Goal: Navigation & Orientation: Find specific page/section

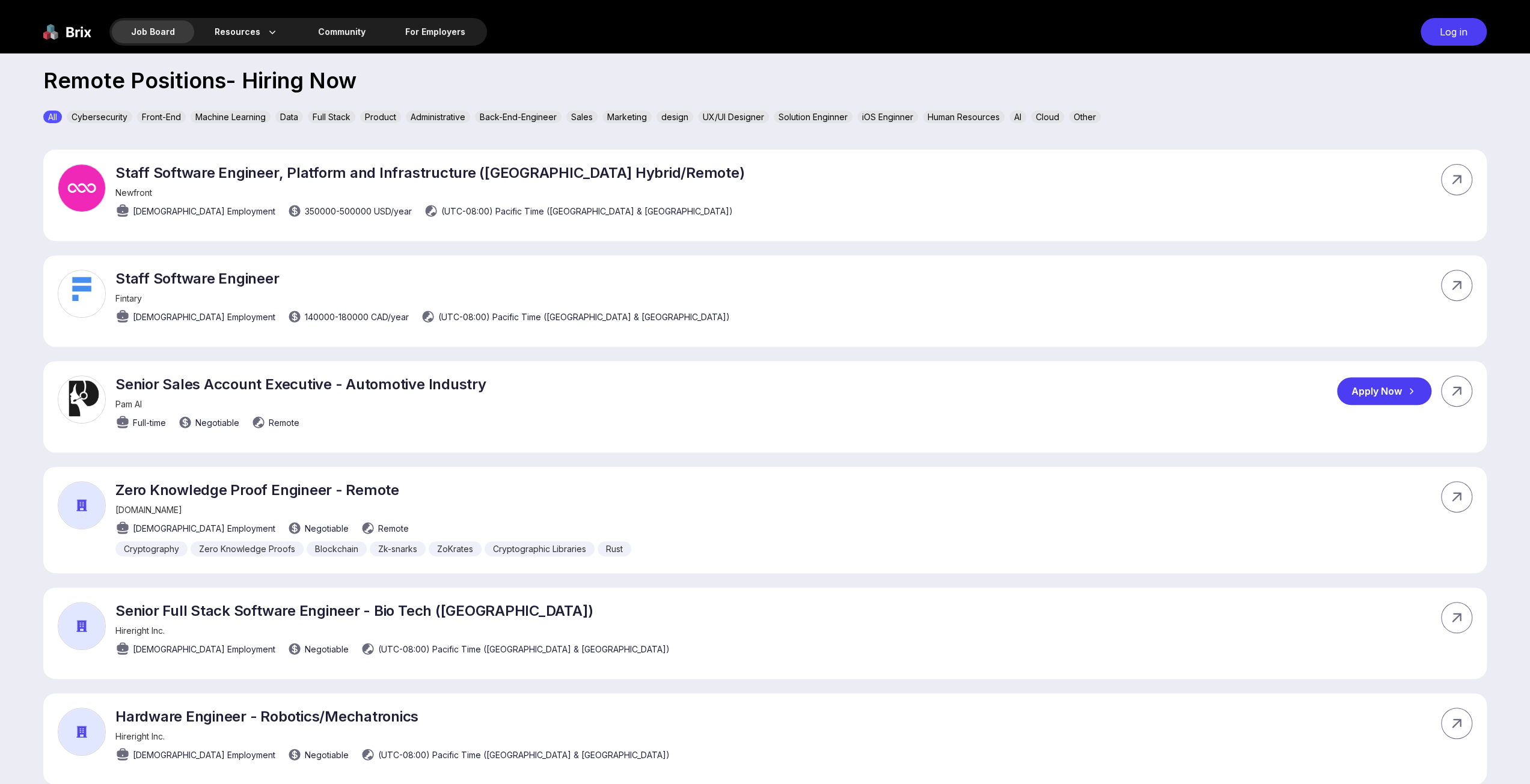
scroll to position [241, 0]
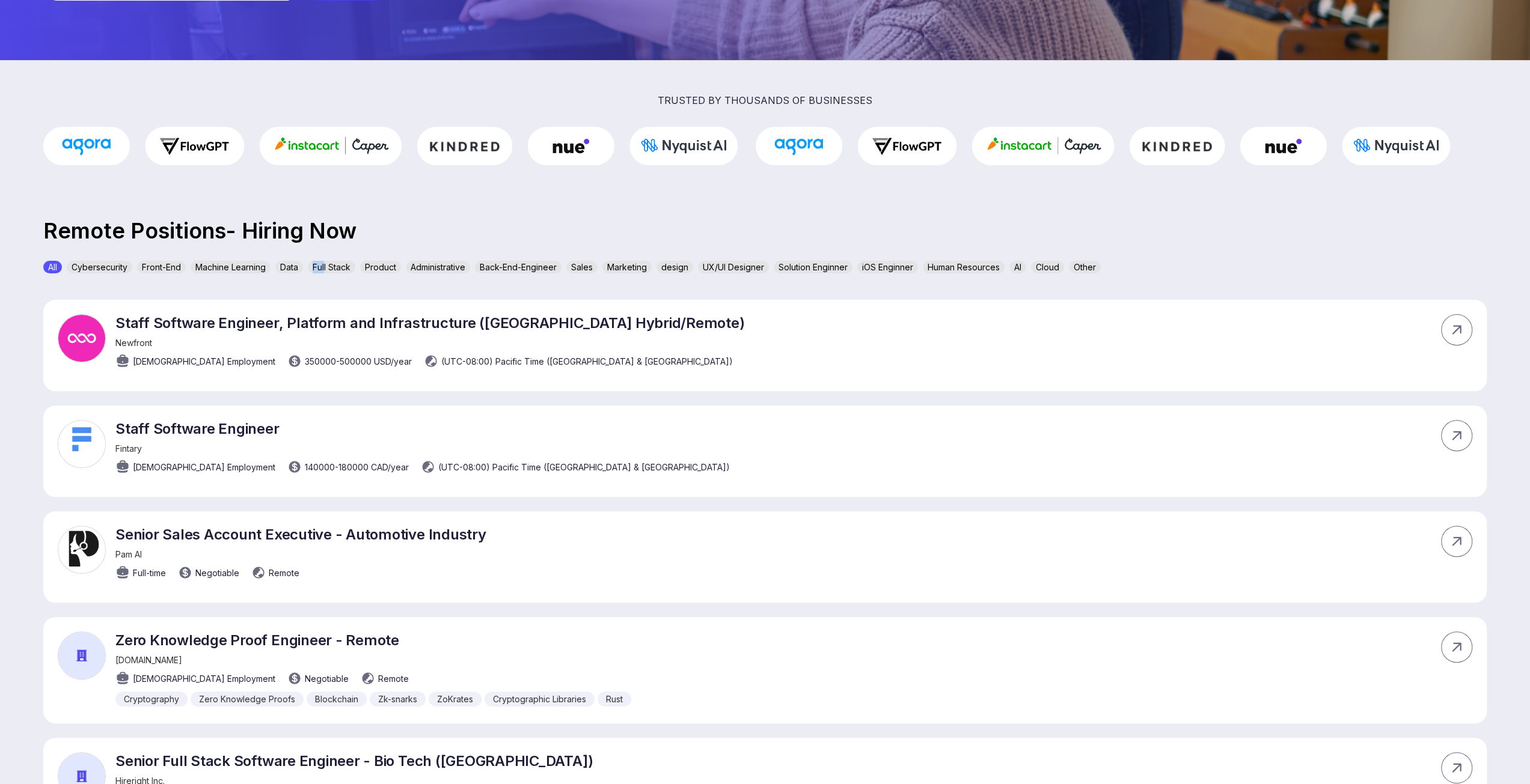
drag, startPoint x: 327, startPoint y: 269, endPoint x: 332, endPoint y: 265, distance: 6.4
click at [317, 268] on div "Full Stack" at bounding box center [331, 267] width 47 height 13
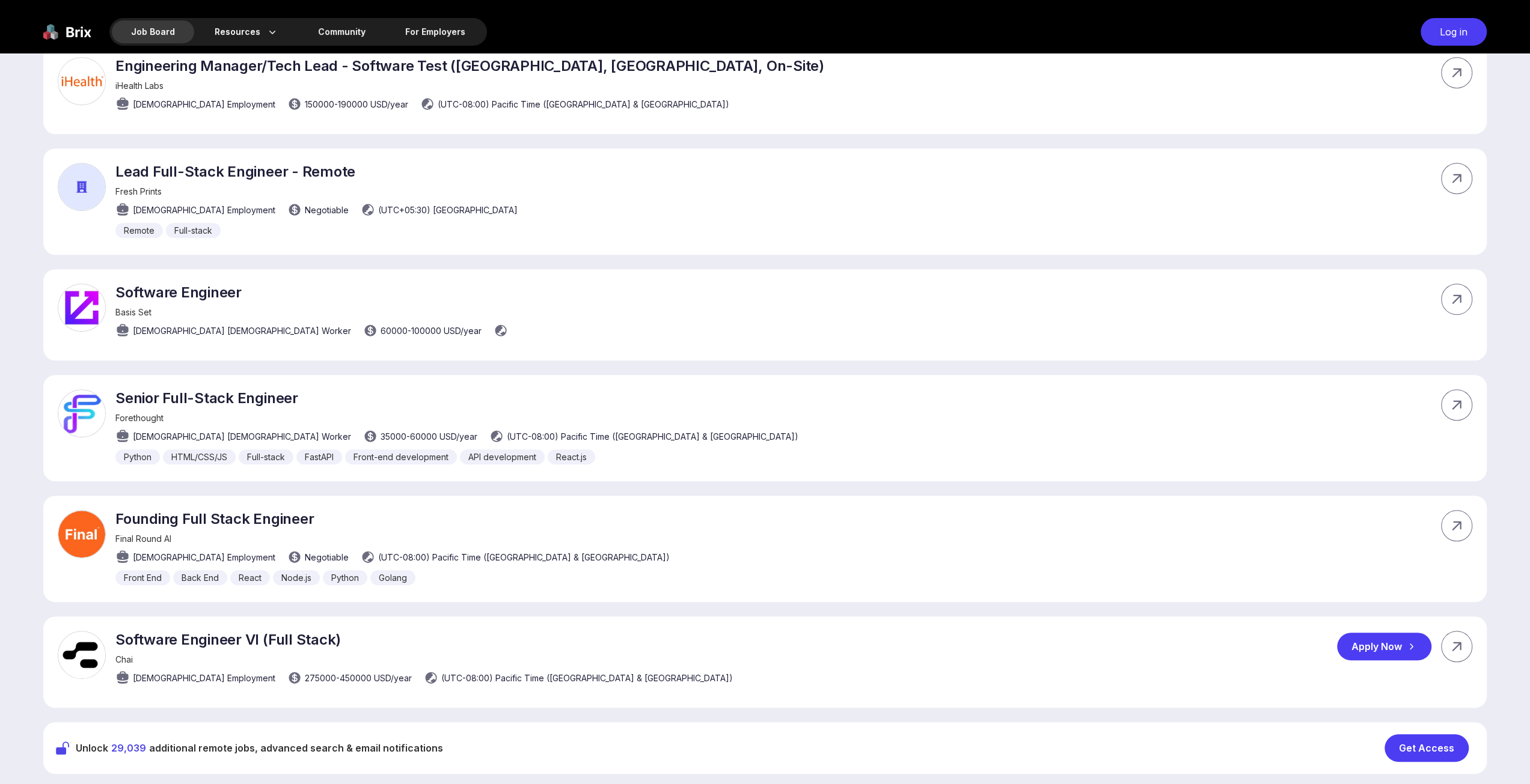
scroll to position [949, 0]
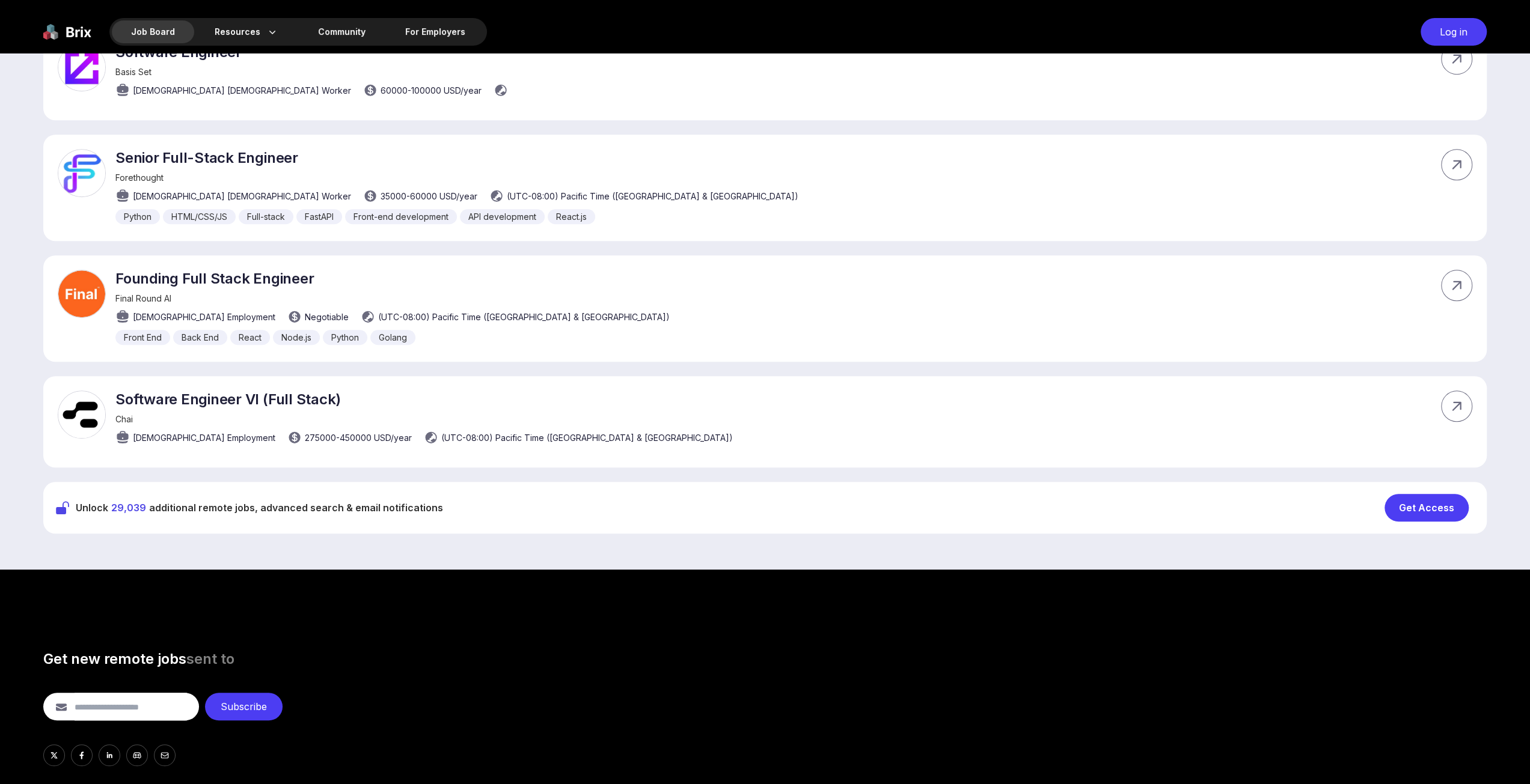
click at [1417, 505] on div "Get Access" at bounding box center [1426, 507] width 84 height 28
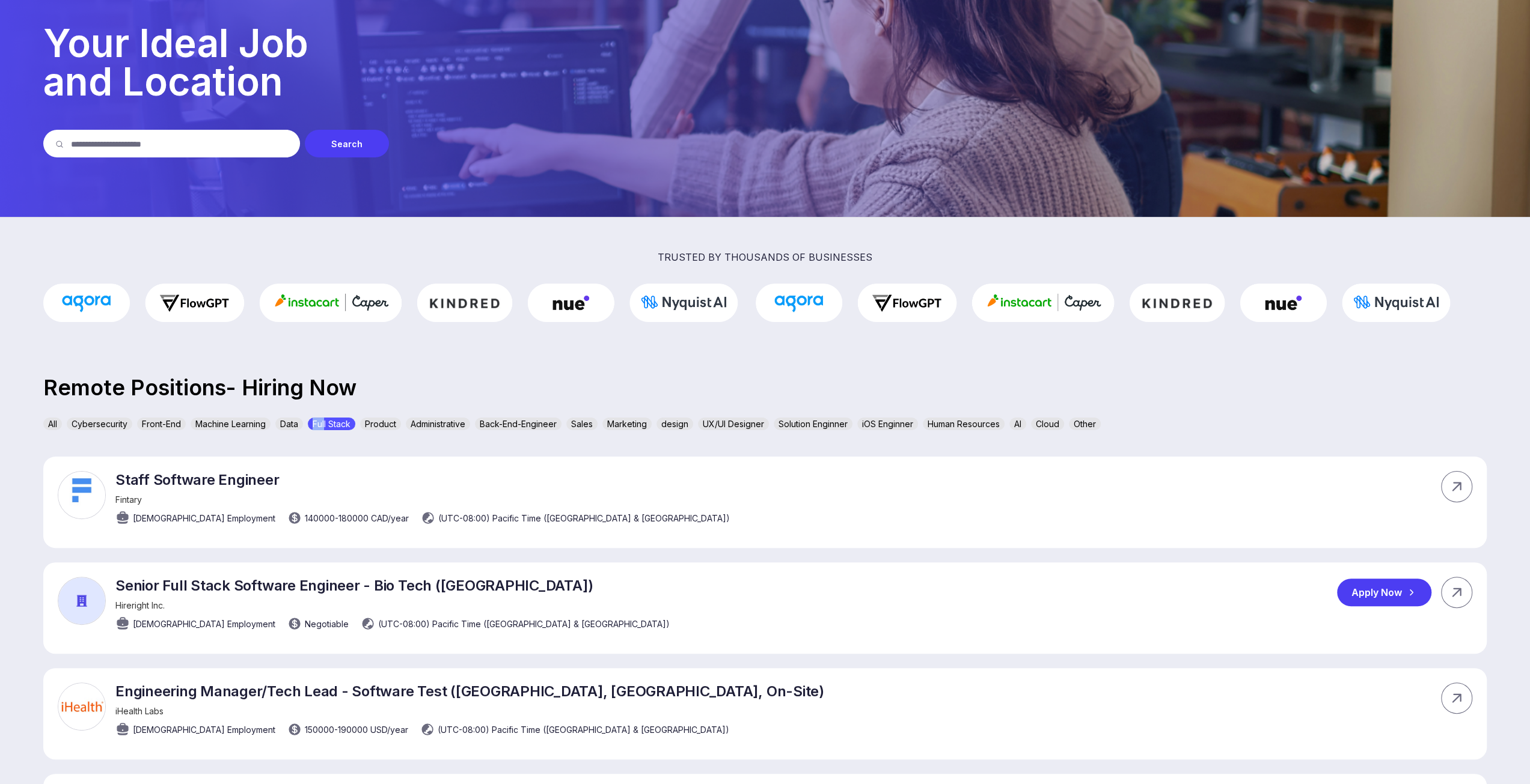
scroll to position [0, 0]
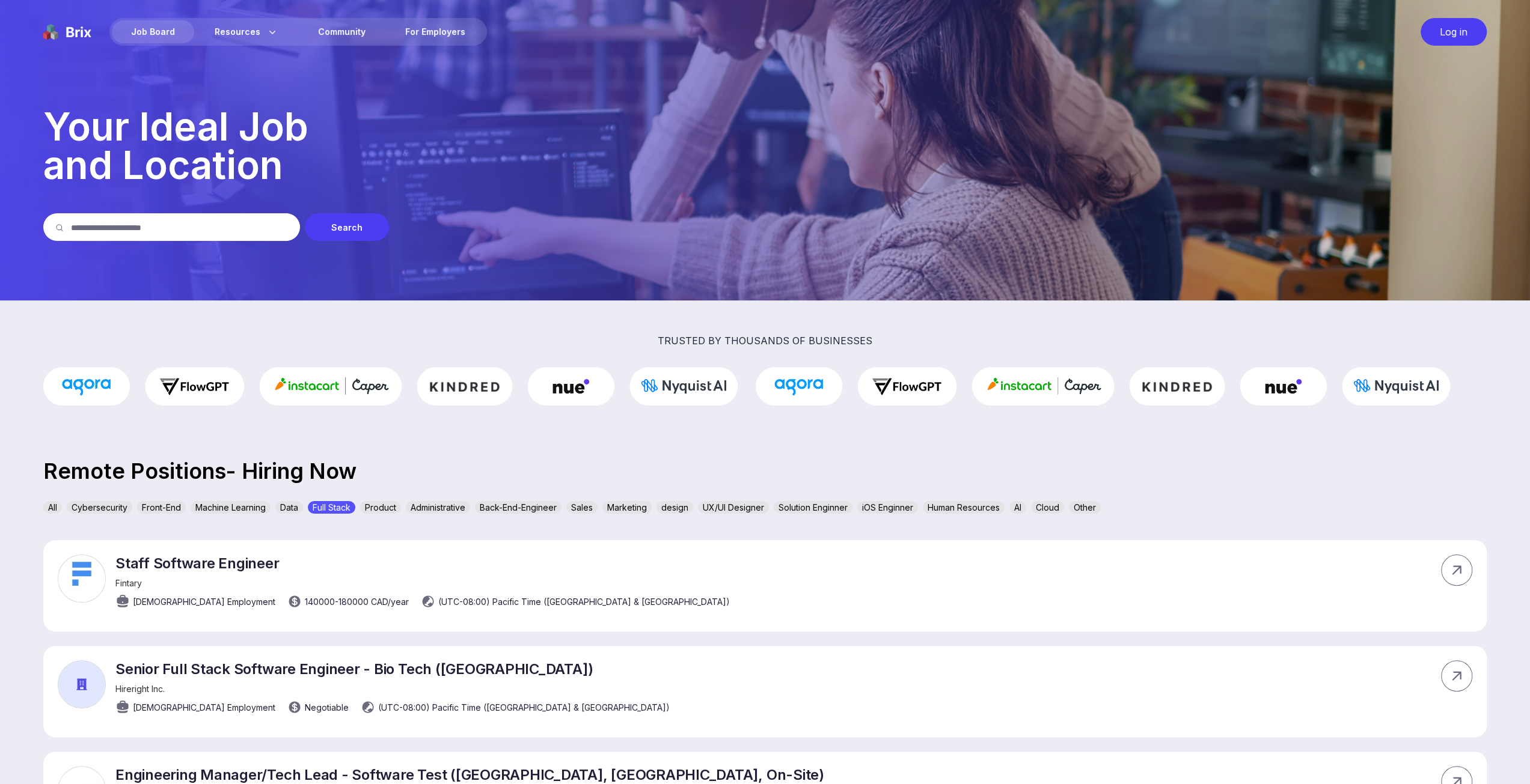
click at [164, 35] on div "Job Board" at bounding box center [153, 32] width 82 height 23
click at [1450, 33] on div "Log in" at bounding box center [1453, 32] width 66 height 28
click at [175, 231] on input "text" at bounding box center [179, 227] width 217 height 28
type input "**********"
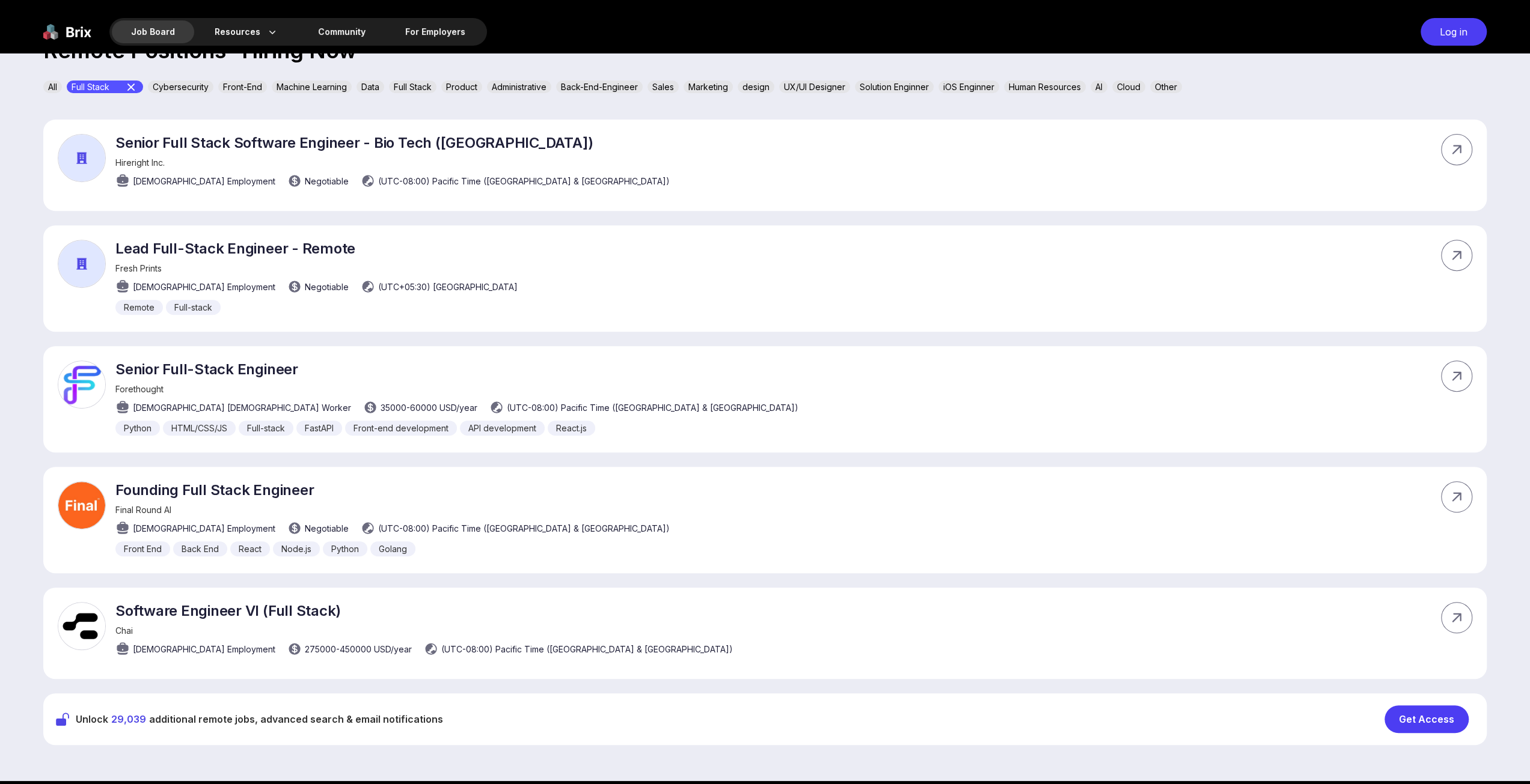
scroll to position [812, 0]
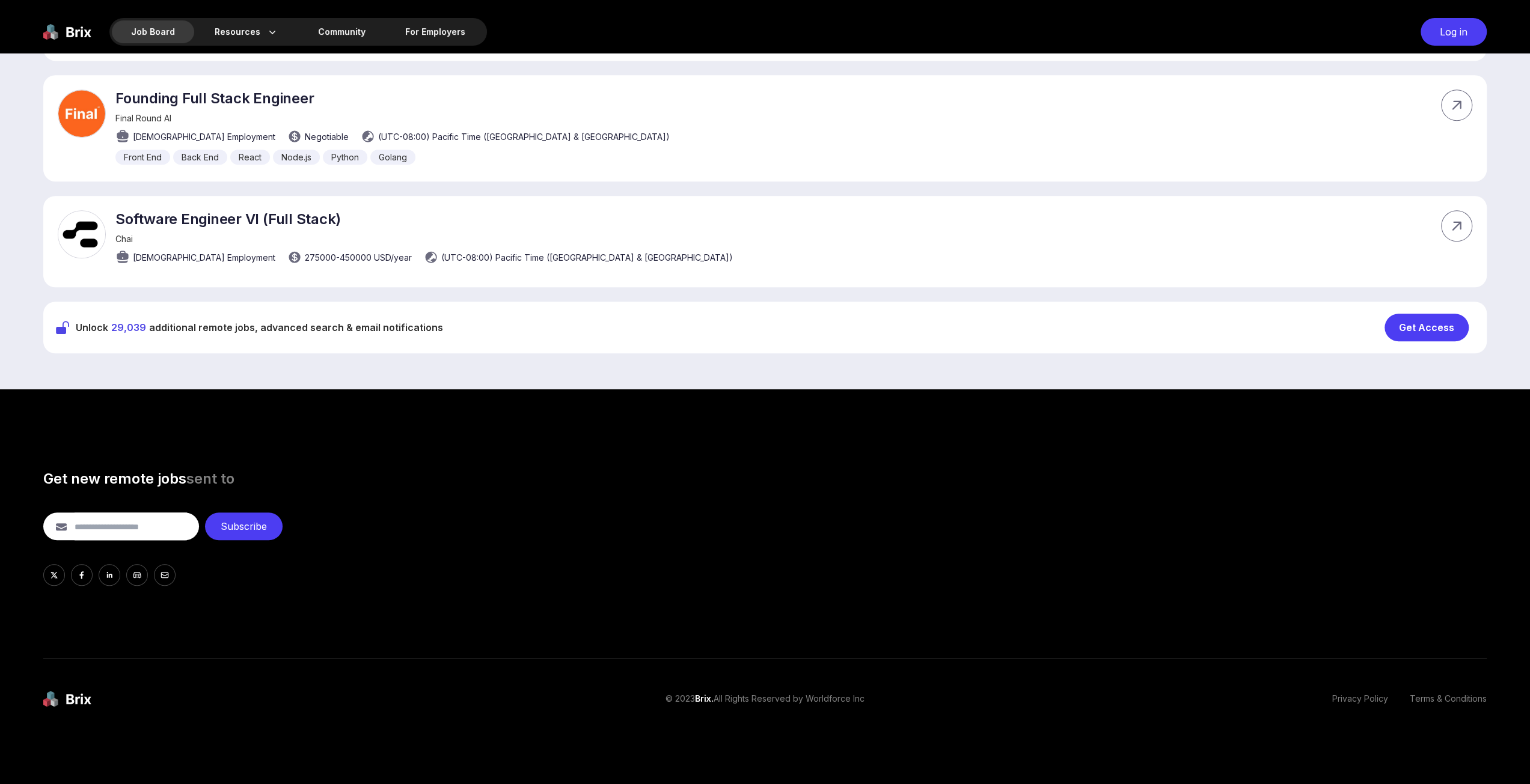
click at [1446, 332] on div "Get Access" at bounding box center [1426, 327] width 84 height 28
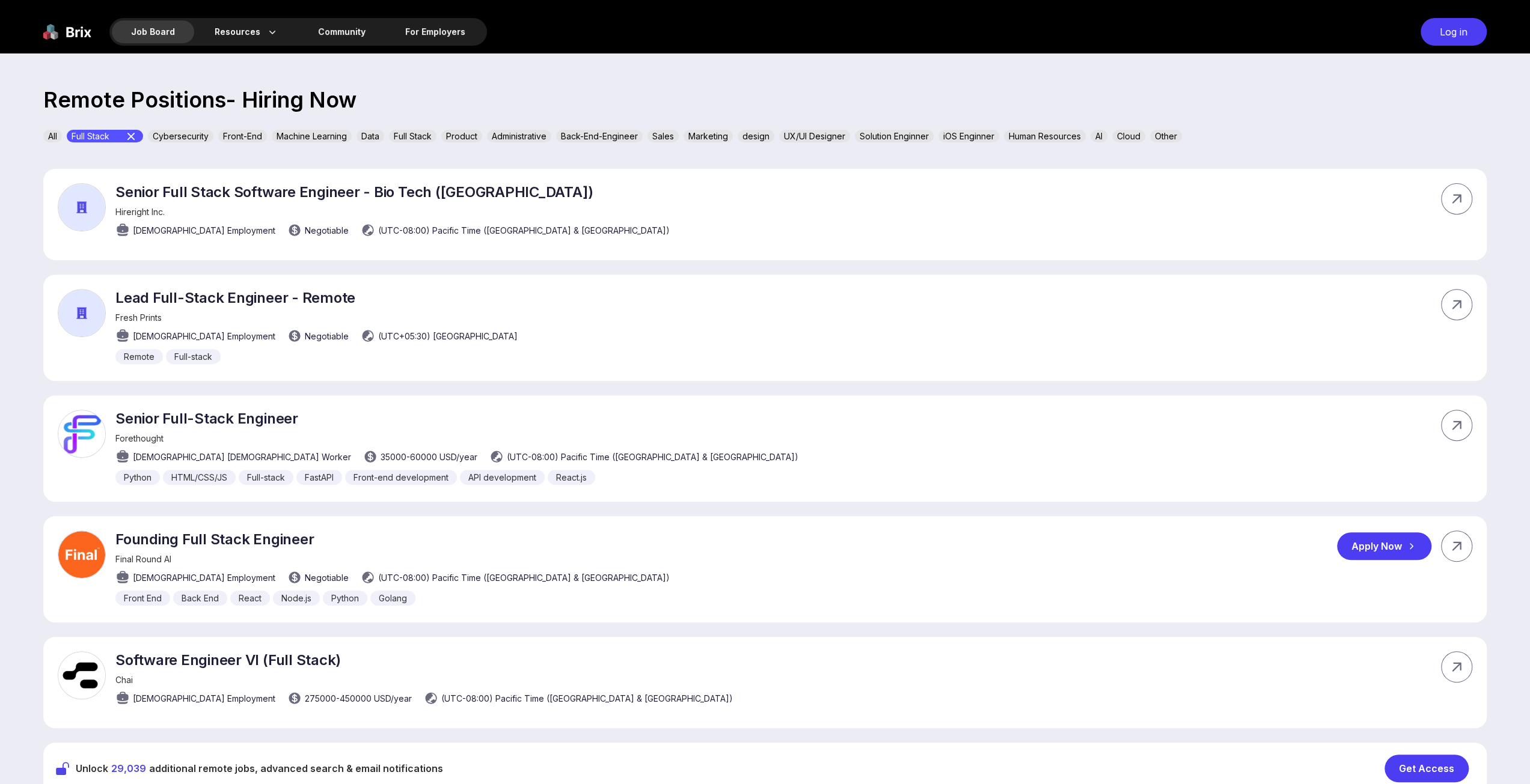
scroll to position [241, 0]
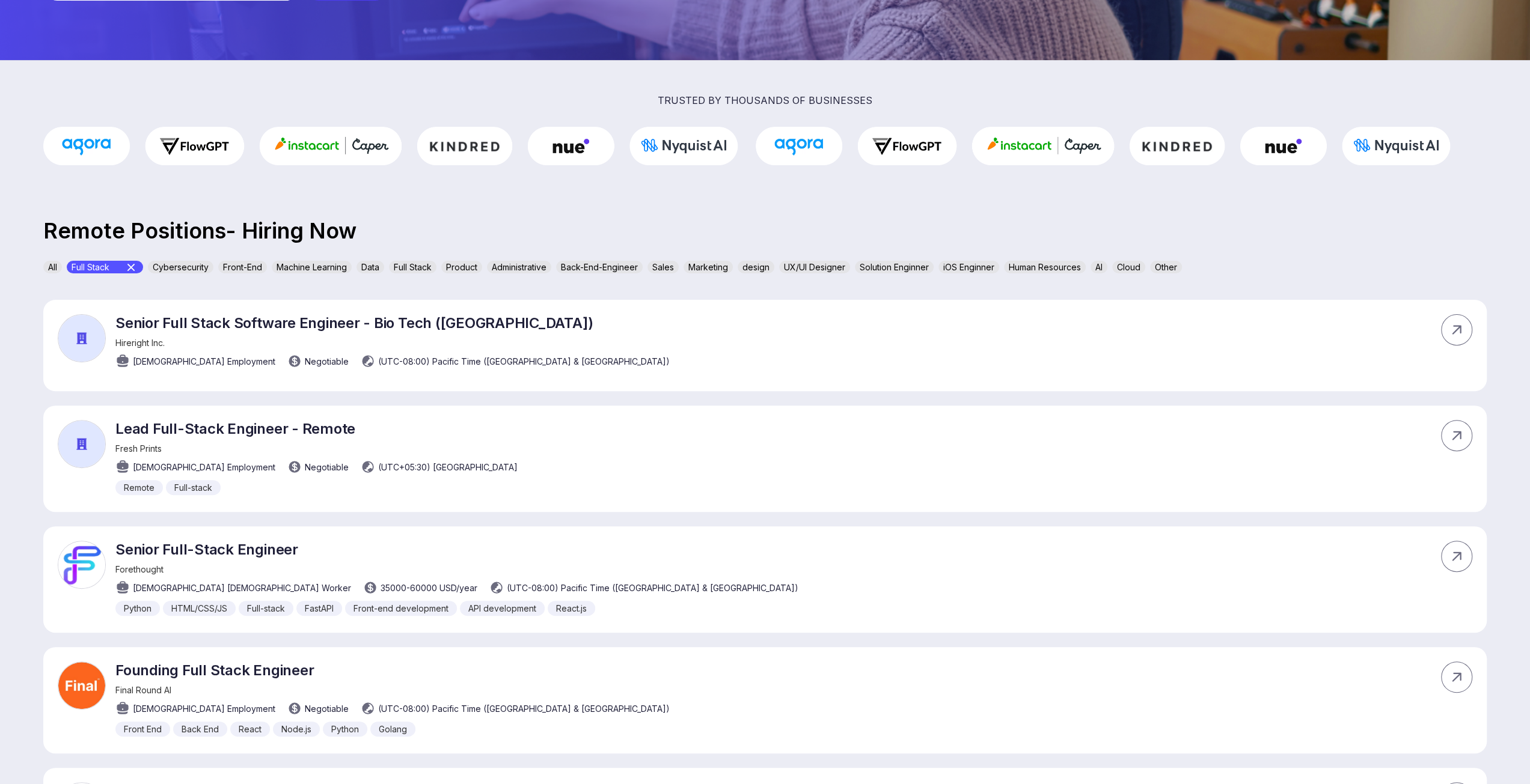
click at [134, 268] on icon at bounding box center [131, 268] width 14 height 14
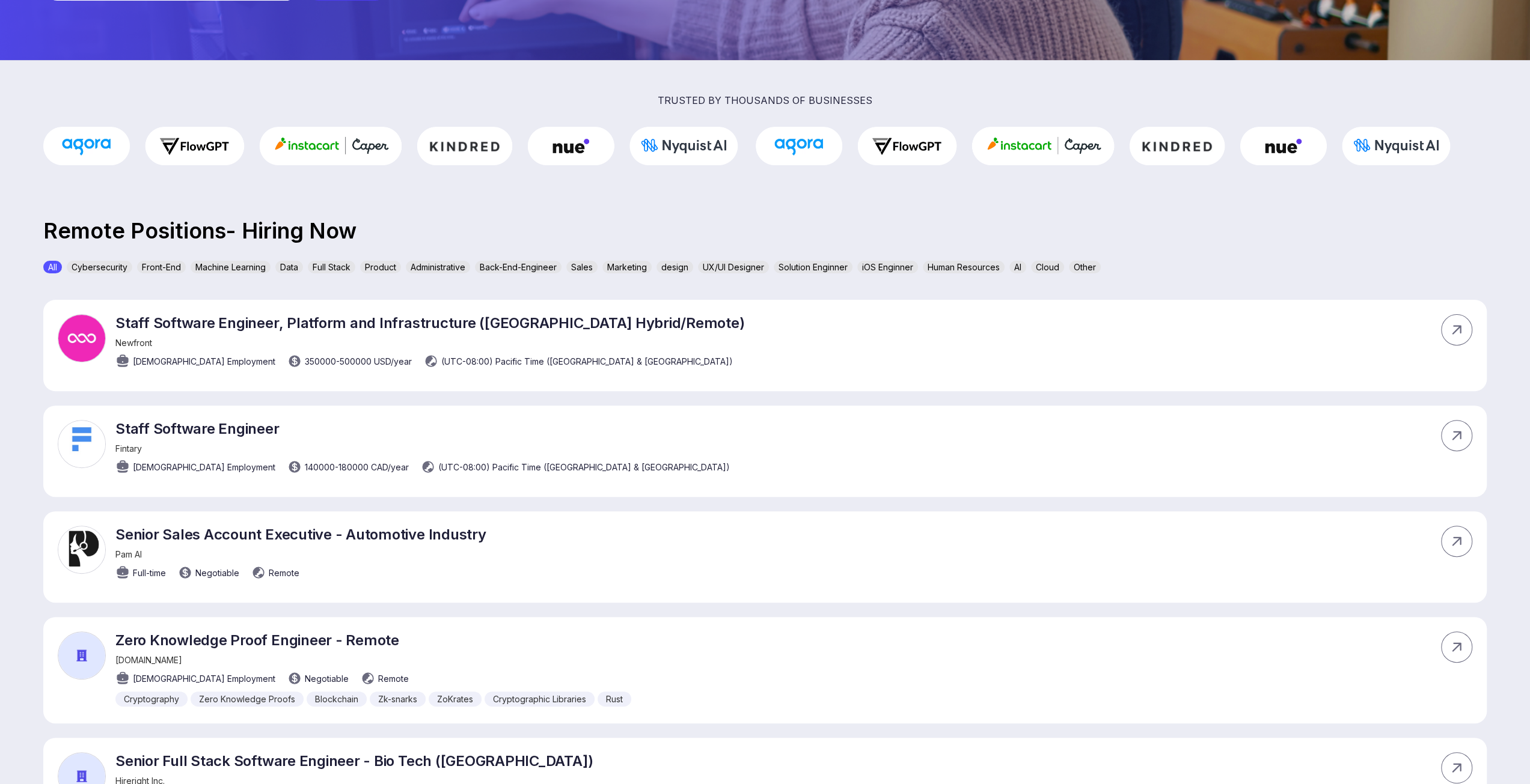
click at [337, 266] on div "Full Stack" at bounding box center [331, 267] width 47 height 13
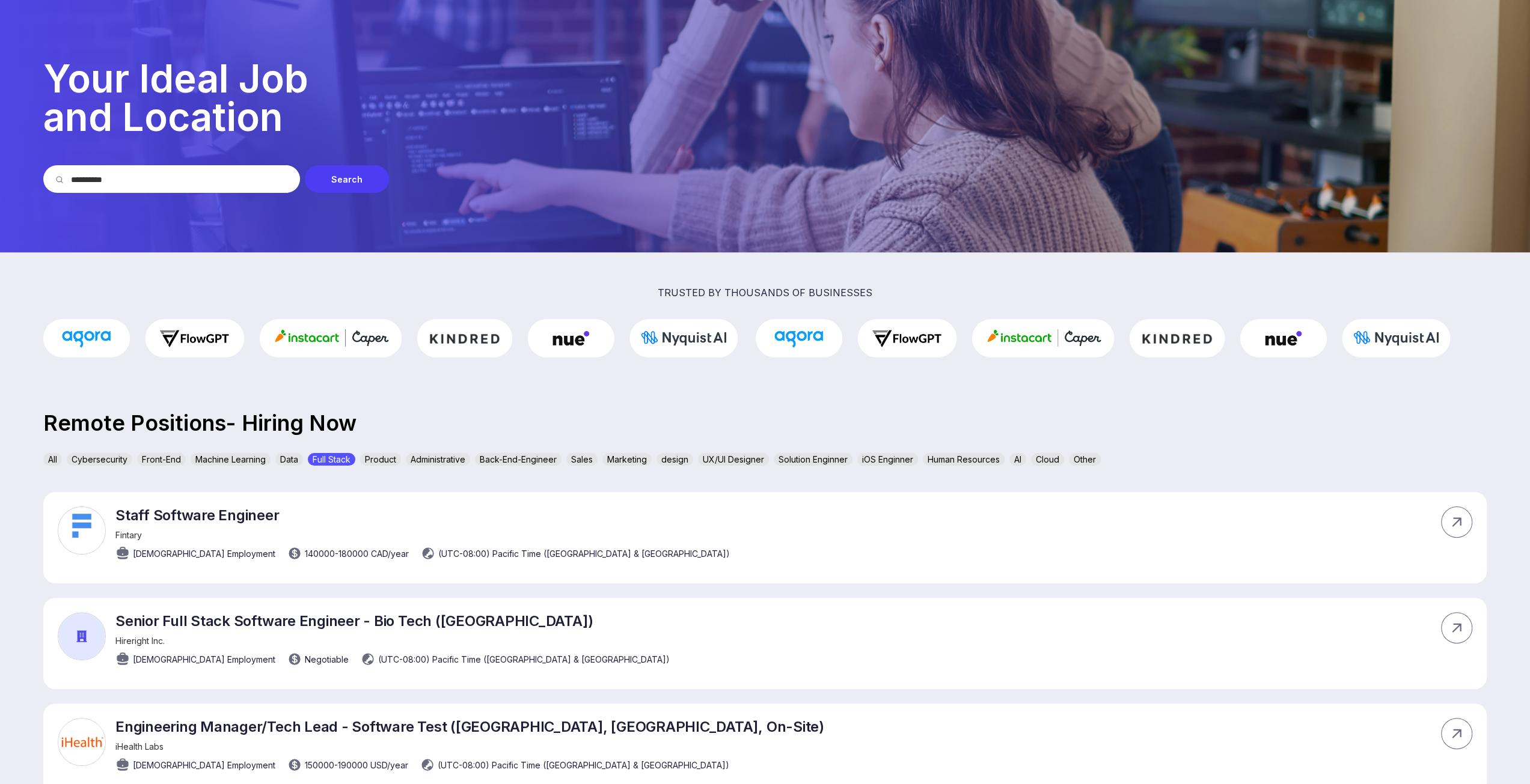
scroll to position [0, 0]
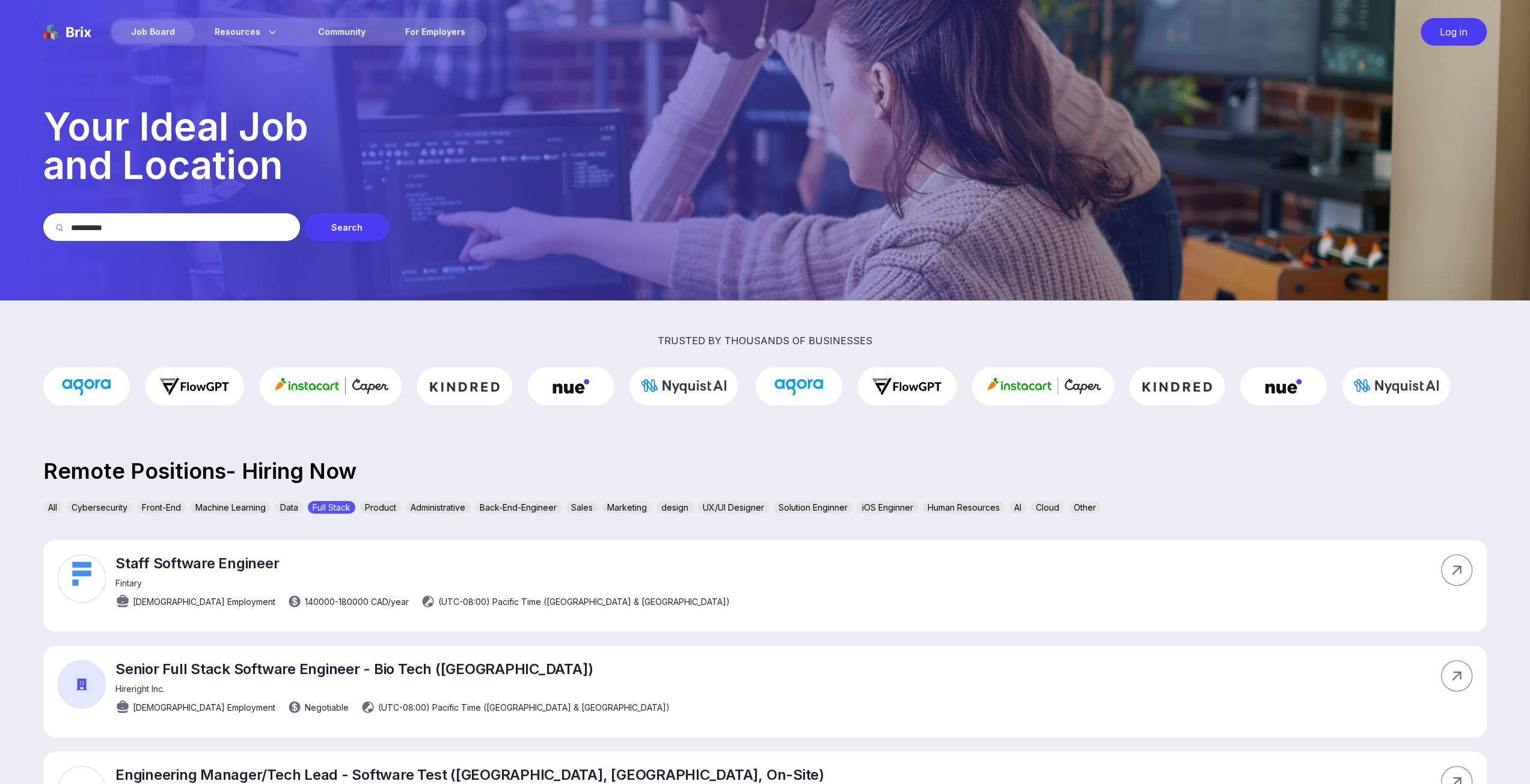
click at [71, 30] on img at bounding box center [67, 32] width 48 height 28
click at [72, 36] on img at bounding box center [67, 32] width 48 height 28
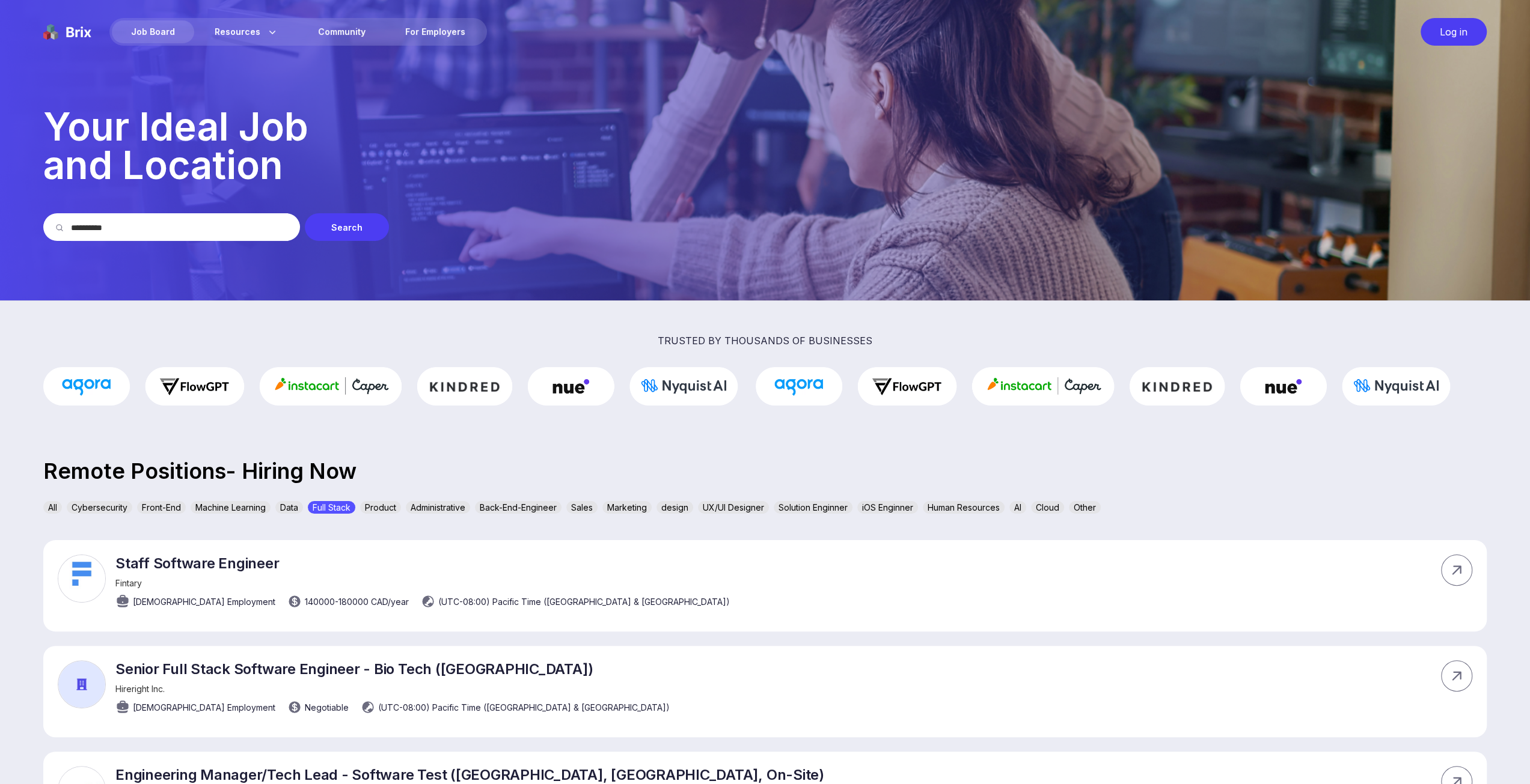
click at [72, 36] on img at bounding box center [67, 32] width 48 height 28
